Goal: Task Accomplishment & Management: Manage account settings

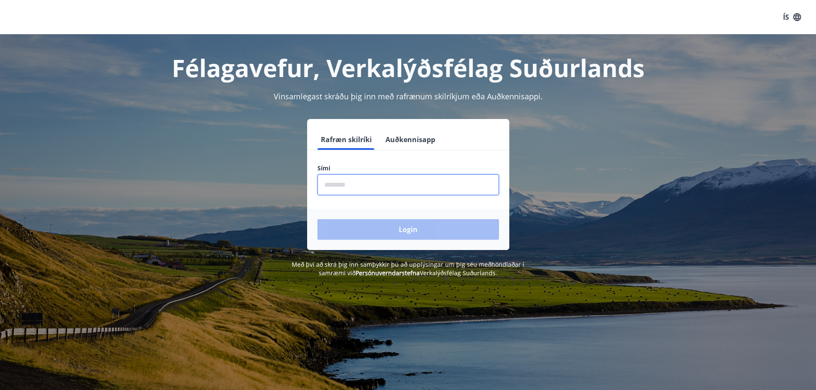
click at [354, 184] on input "phone" at bounding box center [408, 184] width 182 height 21
type input "********"
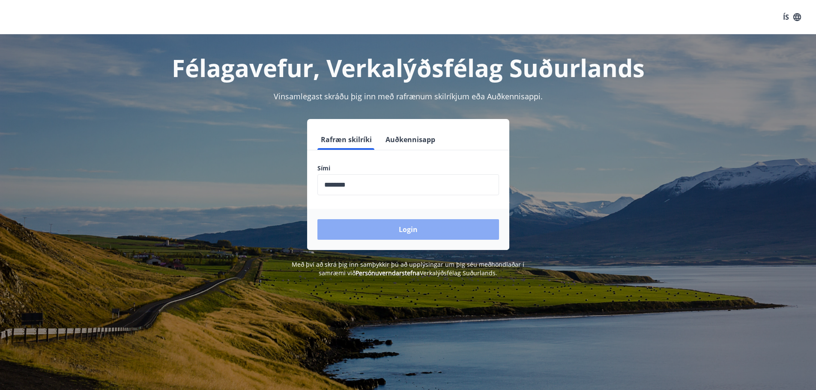
click at [392, 224] on button "Login" at bounding box center [408, 229] width 182 height 21
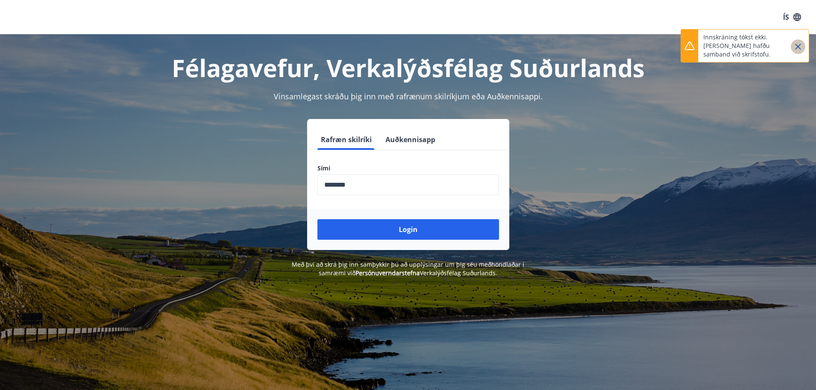
click at [800, 46] on icon "Close" at bounding box center [798, 47] width 10 height 10
